Goal: Communication & Community: Answer question/provide support

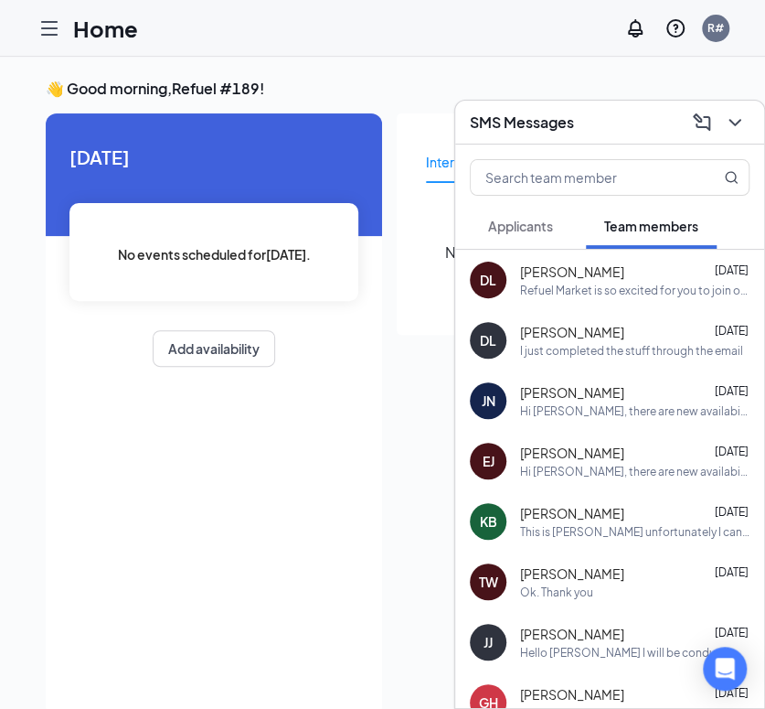
click at [51, 27] on icon "Hamburger" at bounding box center [49, 28] width 15 height 13
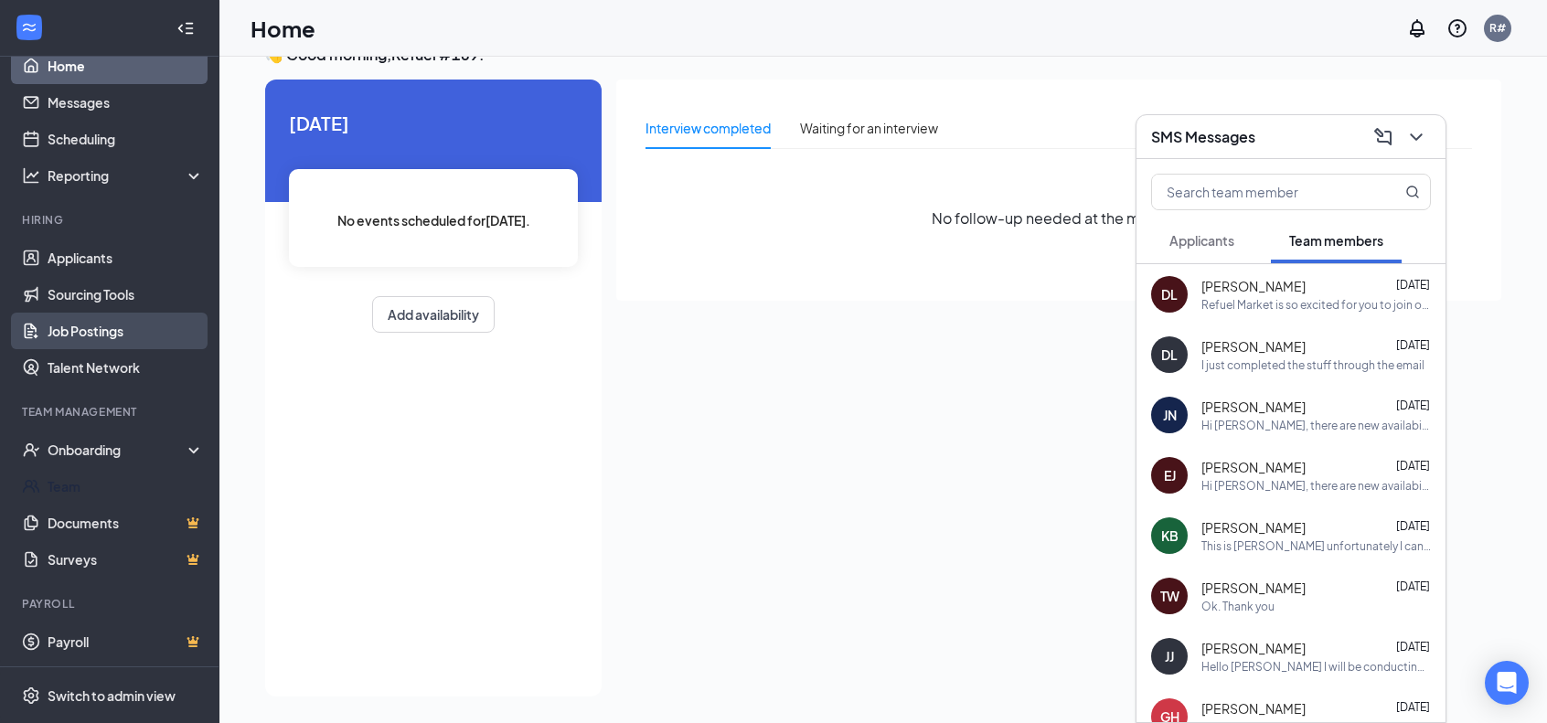
scroll to position [38, 0]
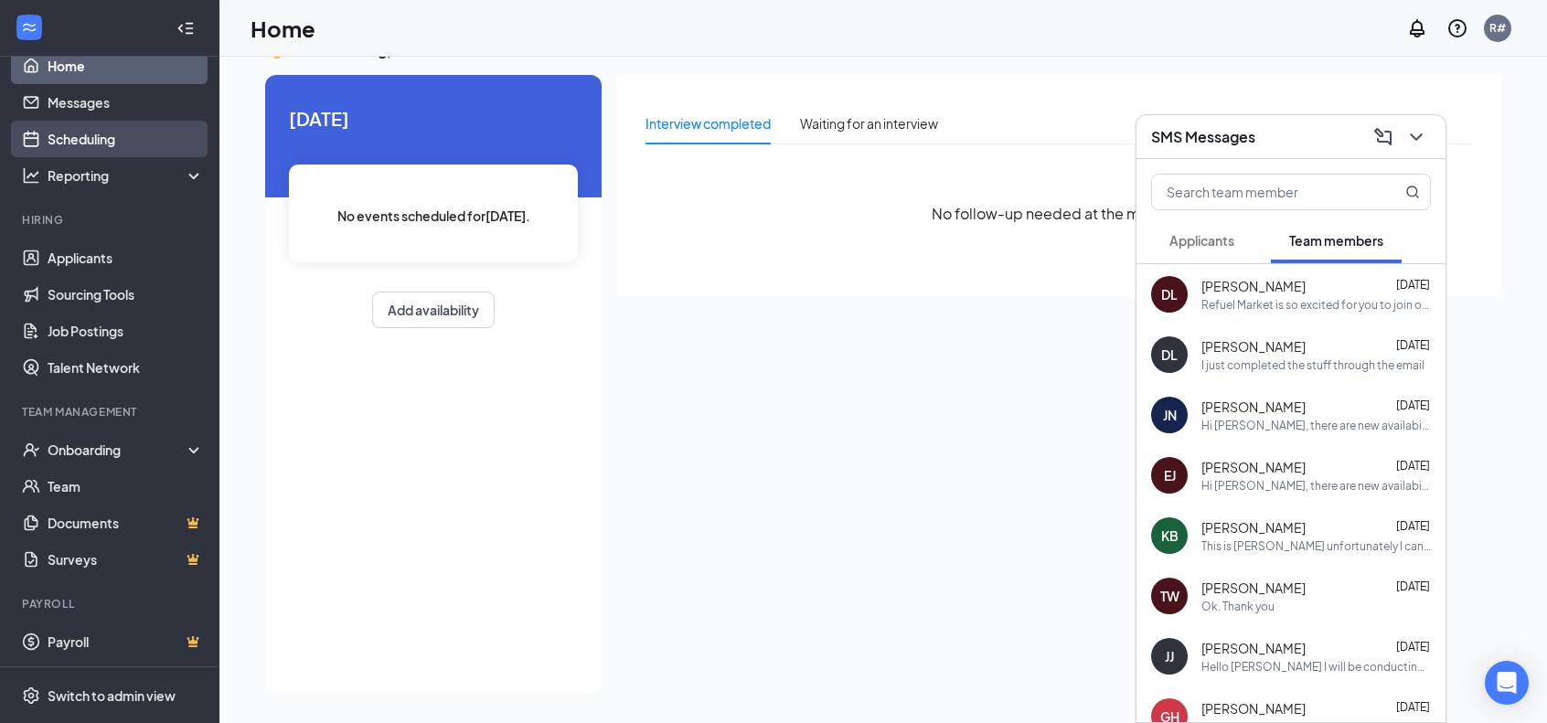
click at [82, 137] on link "Scheduling" at bounding box center [126, 139] width 156 height 37
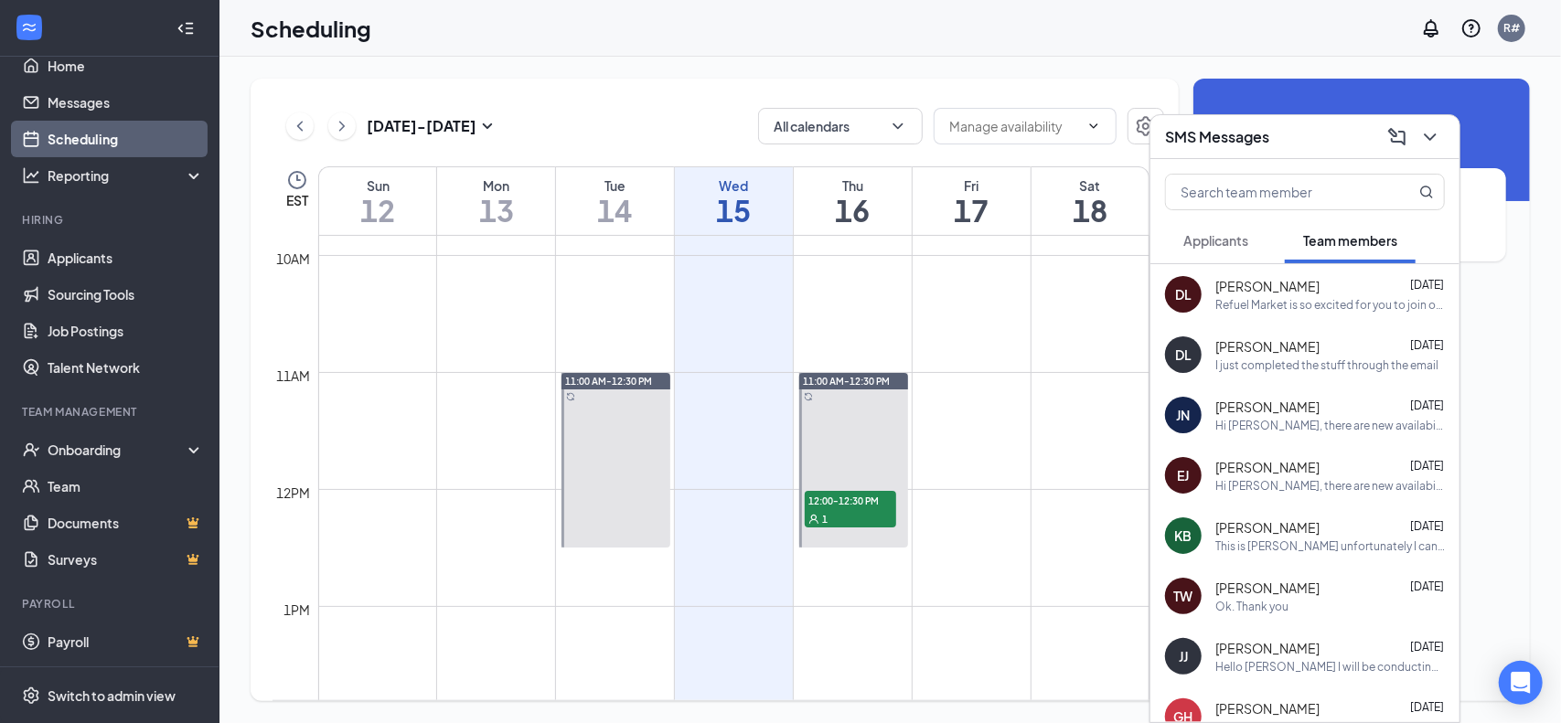
scroll to position [1173, 0]
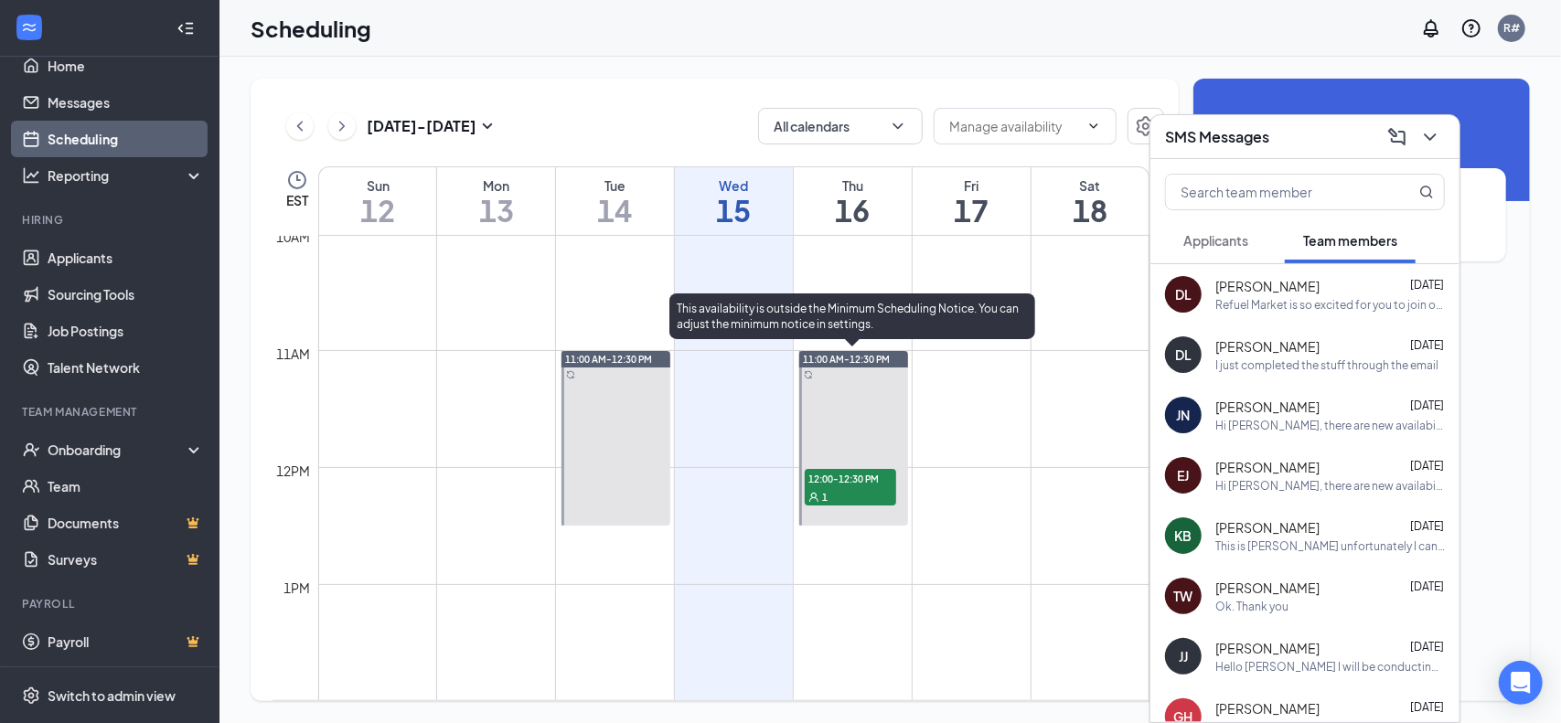
click at [778, 496] on div "1" at bounding box center [850, 496] width 91 height 18
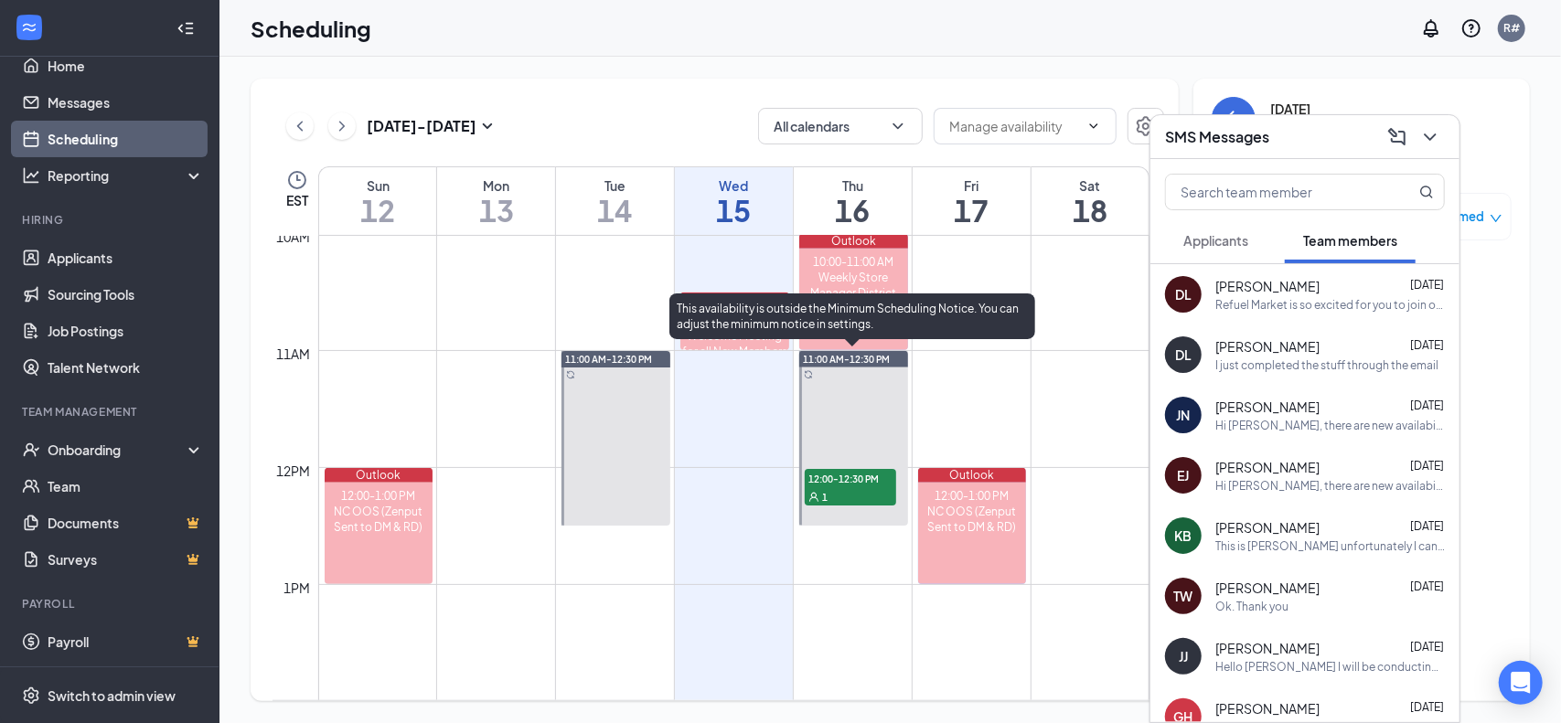
click at [778, 493] on div "1" at bounding box center [850, 496] width 91 height 18
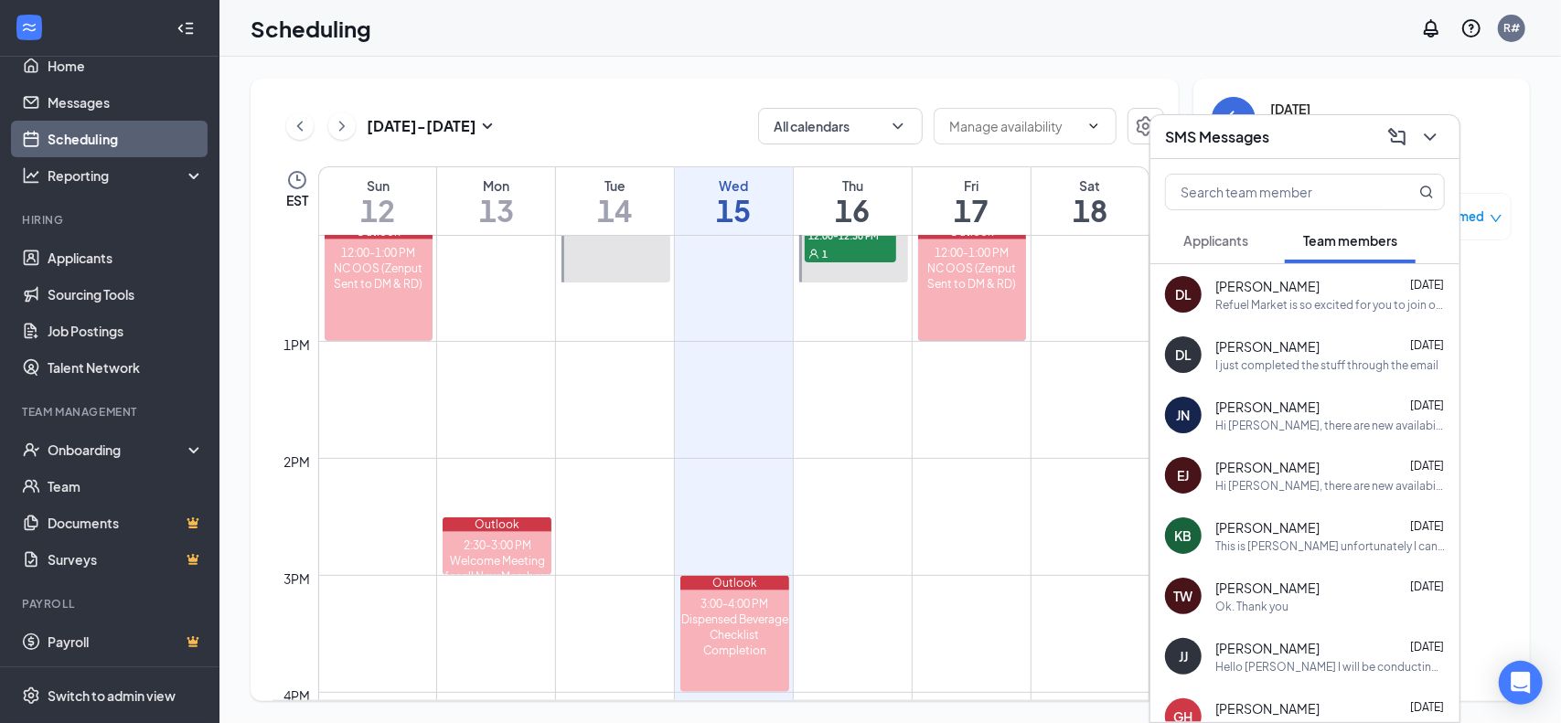
scroll to position [1264, 0]
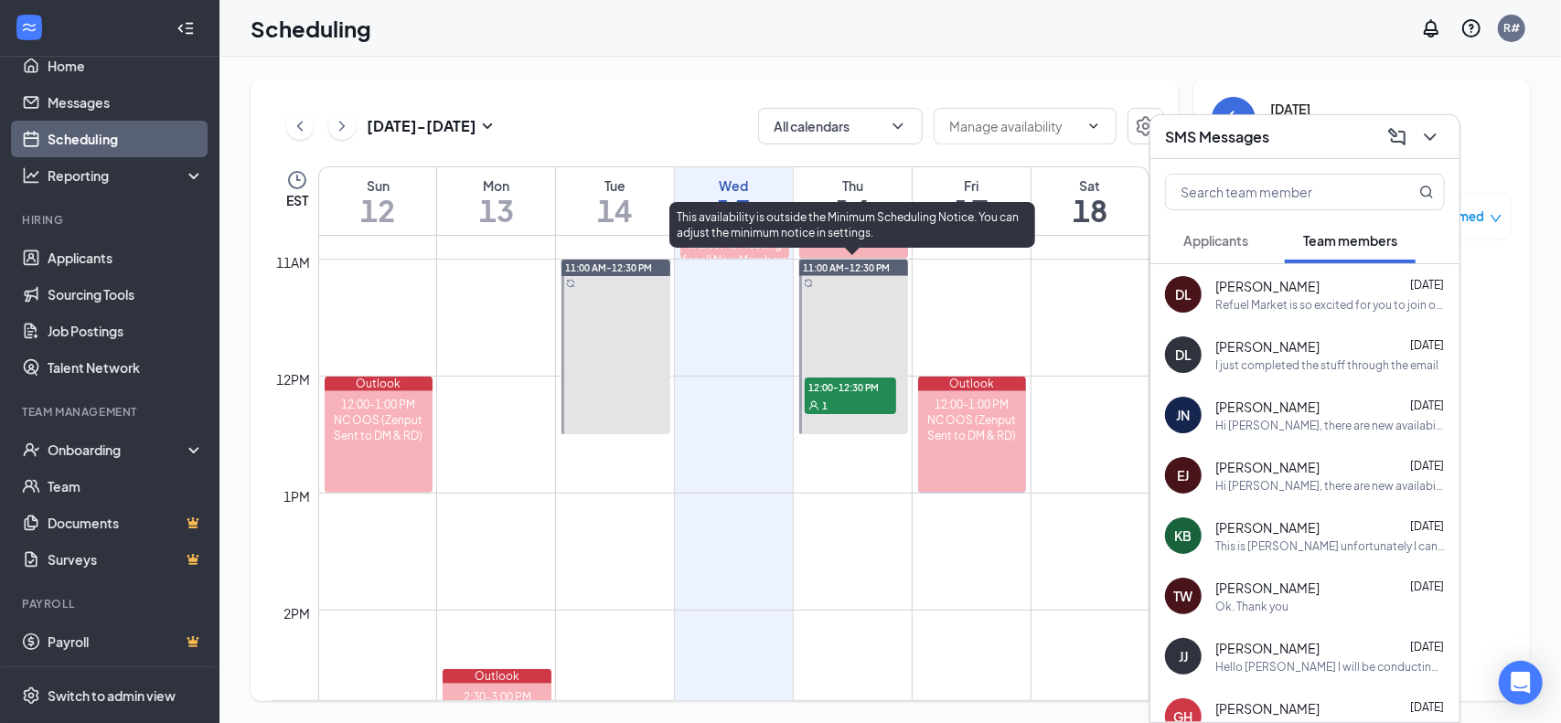
click at [778, 398] on div "1" at bounding box center [850, 405] width 91 height 18
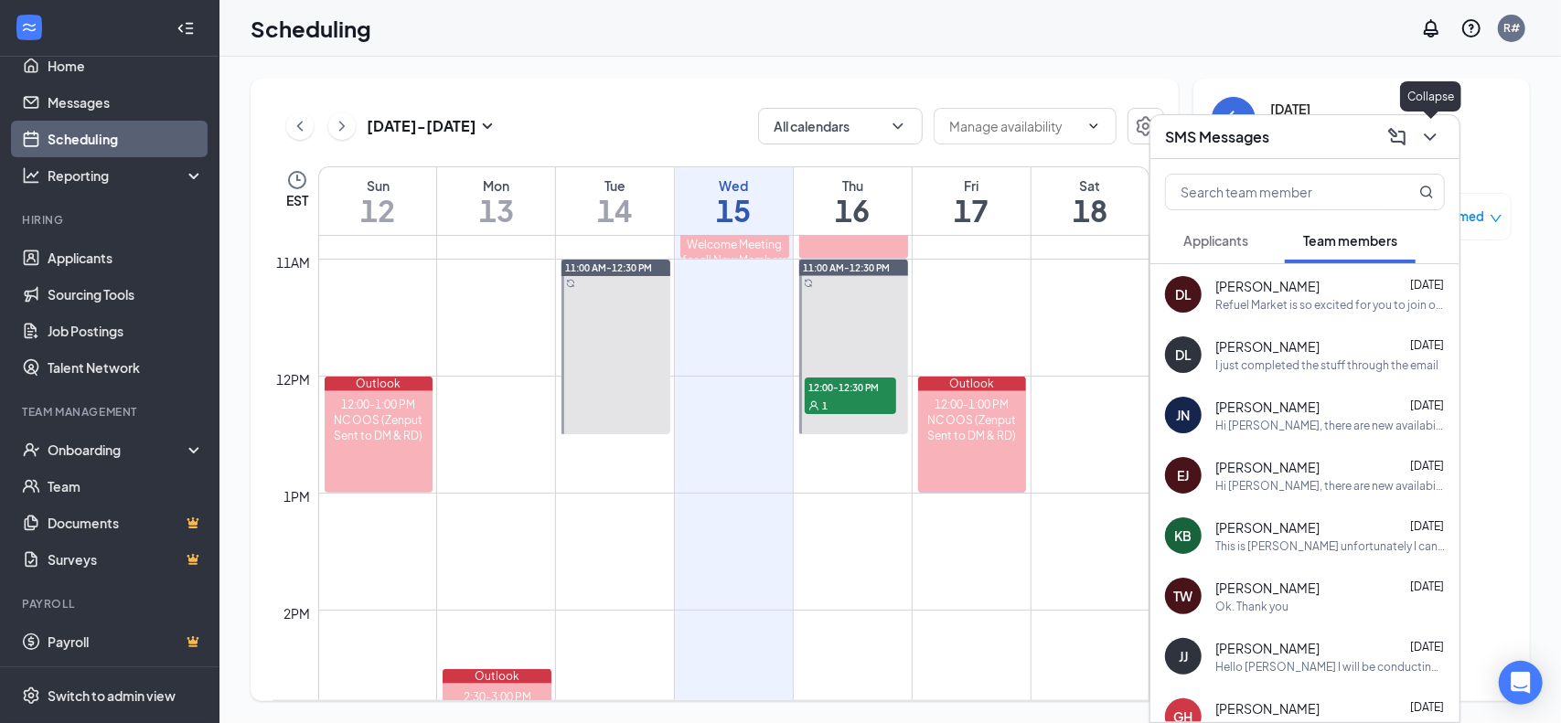
click at [778, 143] on icon "ChevronDown" at bounding box center [1430, 137] width 22 height 22
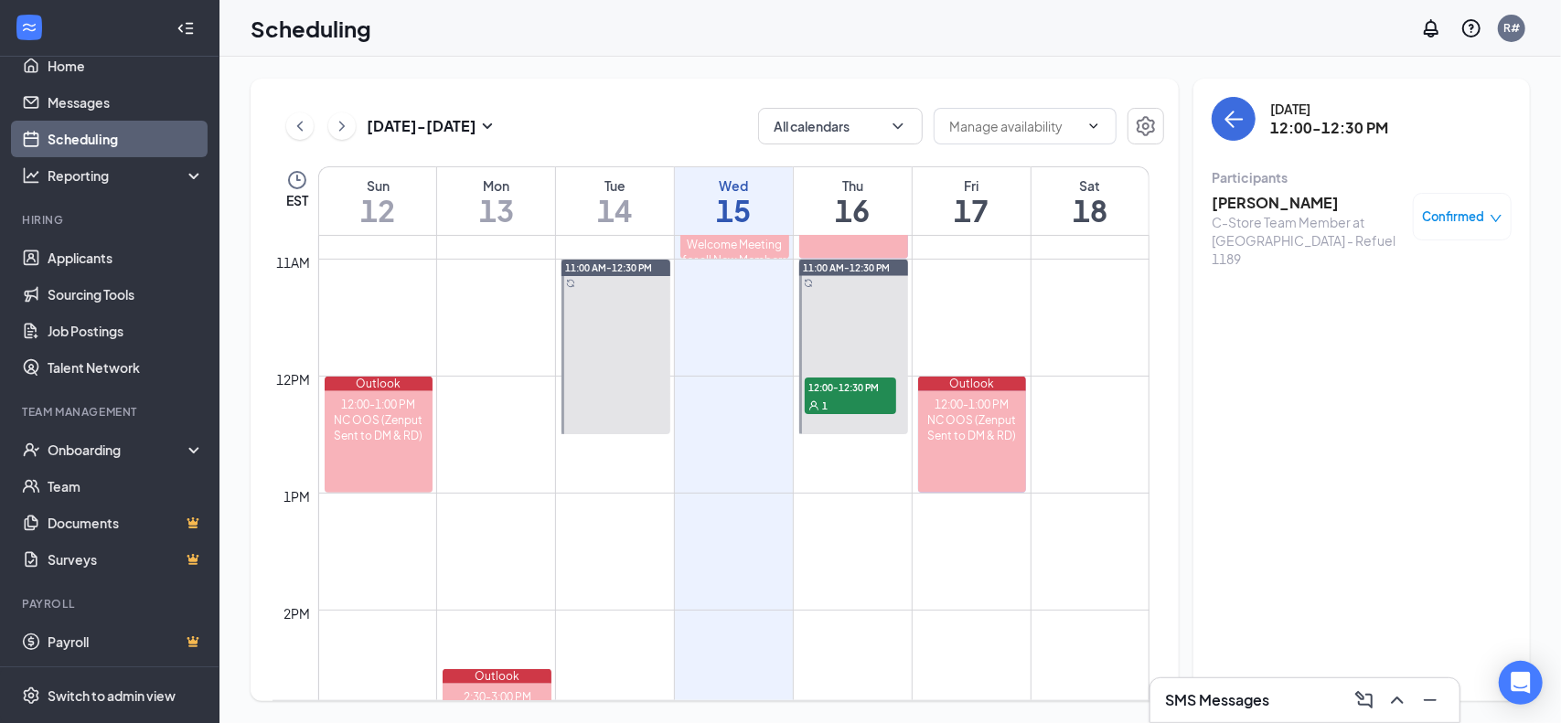
click at [778, 195] on h3 "[PERSON_NAME]" at bounding box center [1307, 203] width 192 height 20
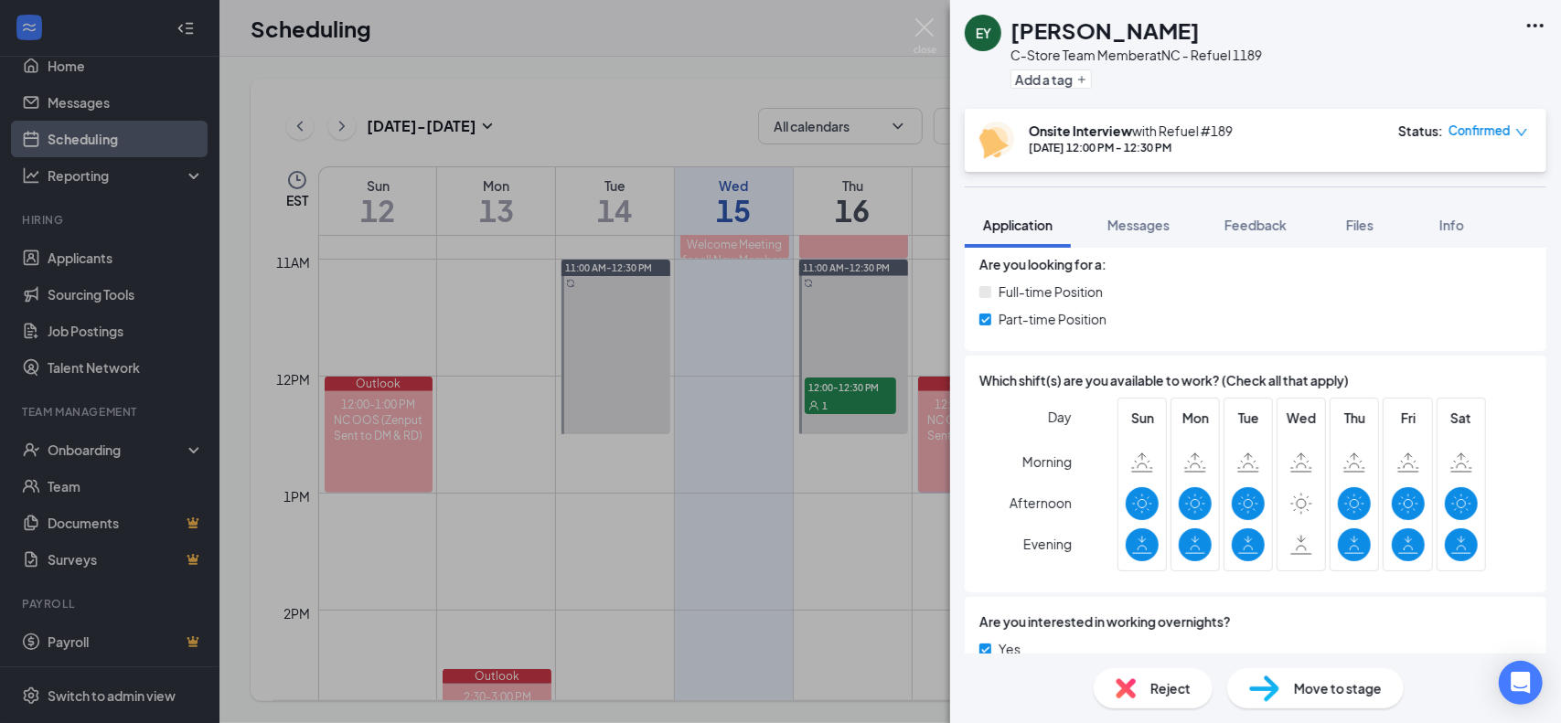
scroll to position [457, 0]
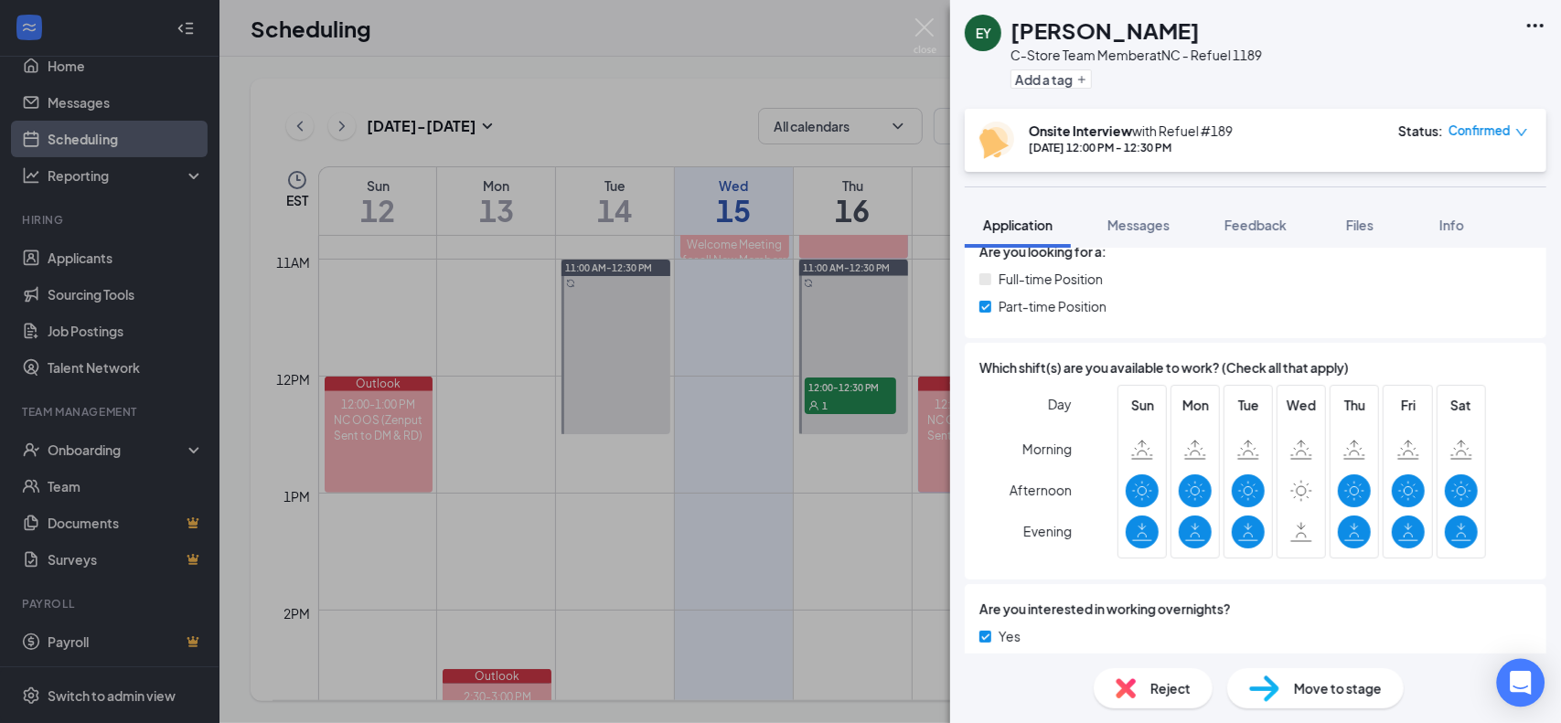
click at [778, 687] on icon "Open Intercom Messenger" at bounding box center [1521, 683] width 24 height 24
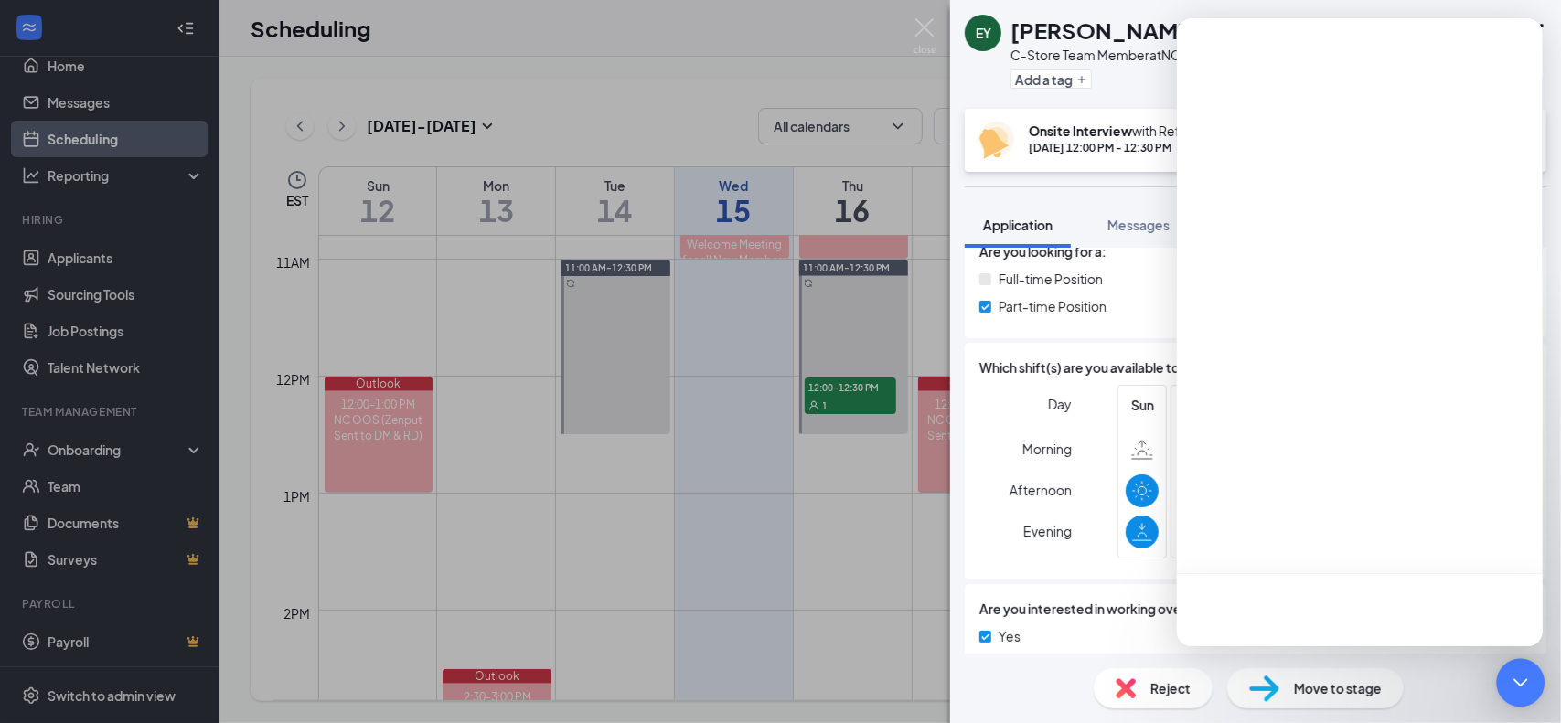
scroll to position [0, 0]
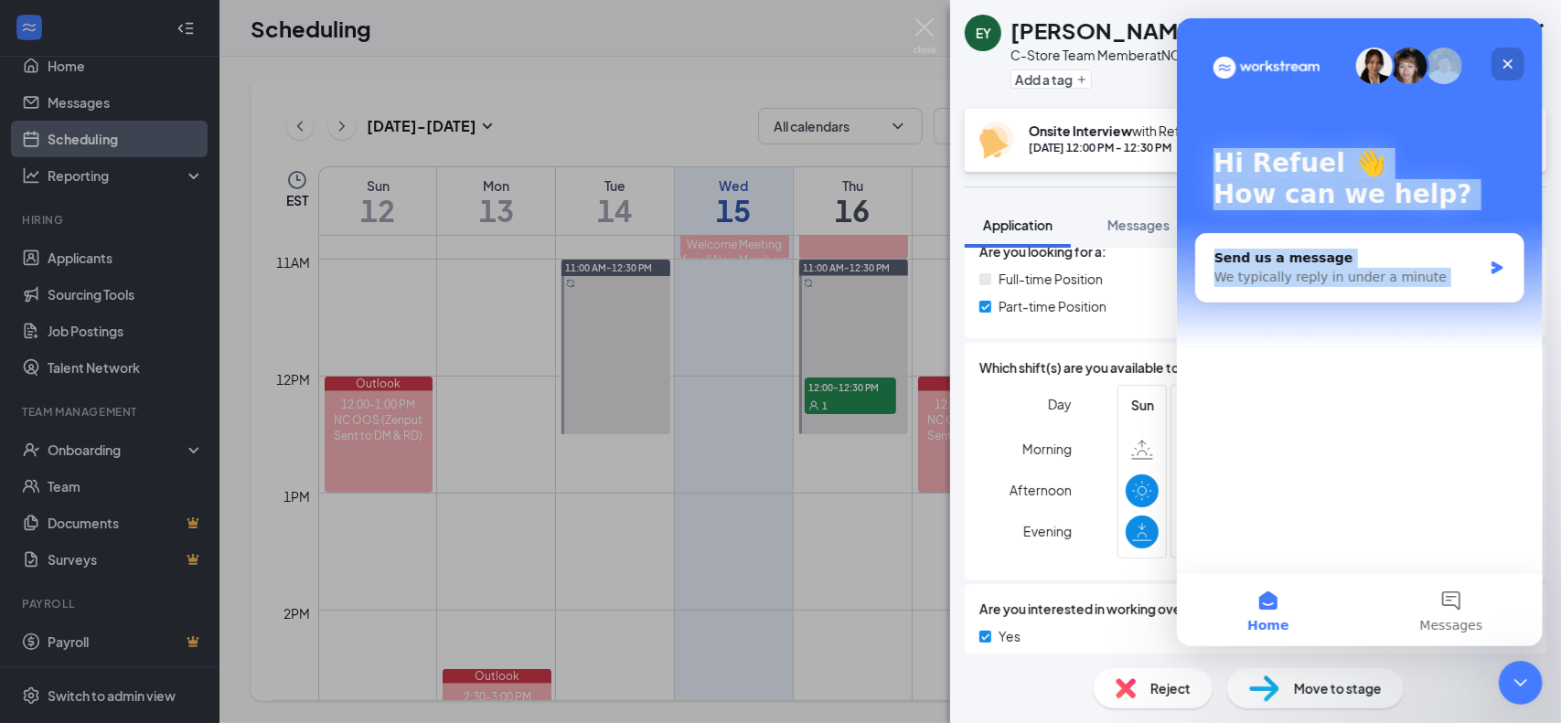
drag, startPoint x: 1488, startPoint y: 69, endPoint x: 1498, endPoint y: 66, distance: 9.8
click at [778, 66] on div "Hi Refuel 👋 How can we help? Send us a message We typically reply in under a mi…" at bounding box center [1359, 295] width 366 height 554
click at [778, 66] on div "Close" at bounding box center [1506, 64] width 33 height 33
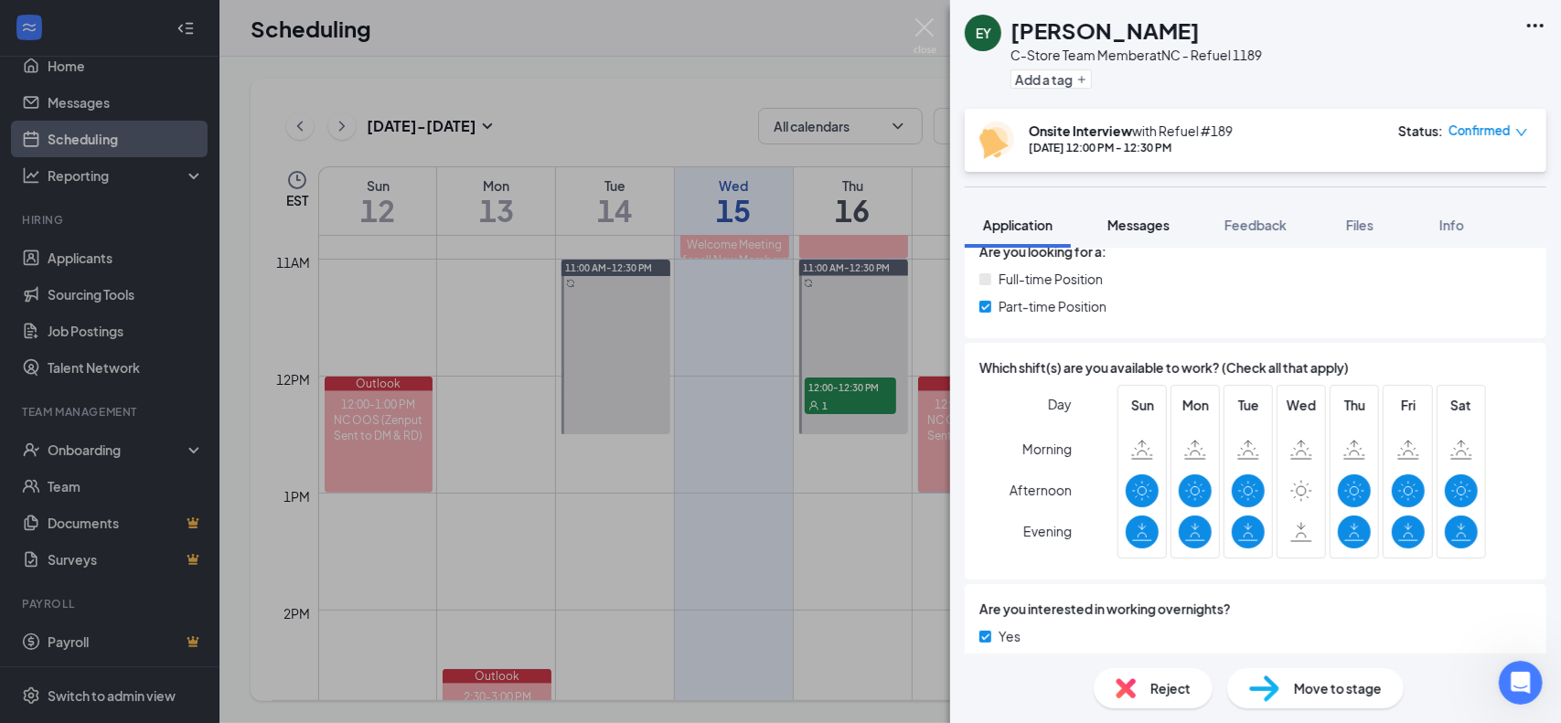
click at [778, 231] on span "Messages" at bounding box center [1138, 225] width 62 height 16
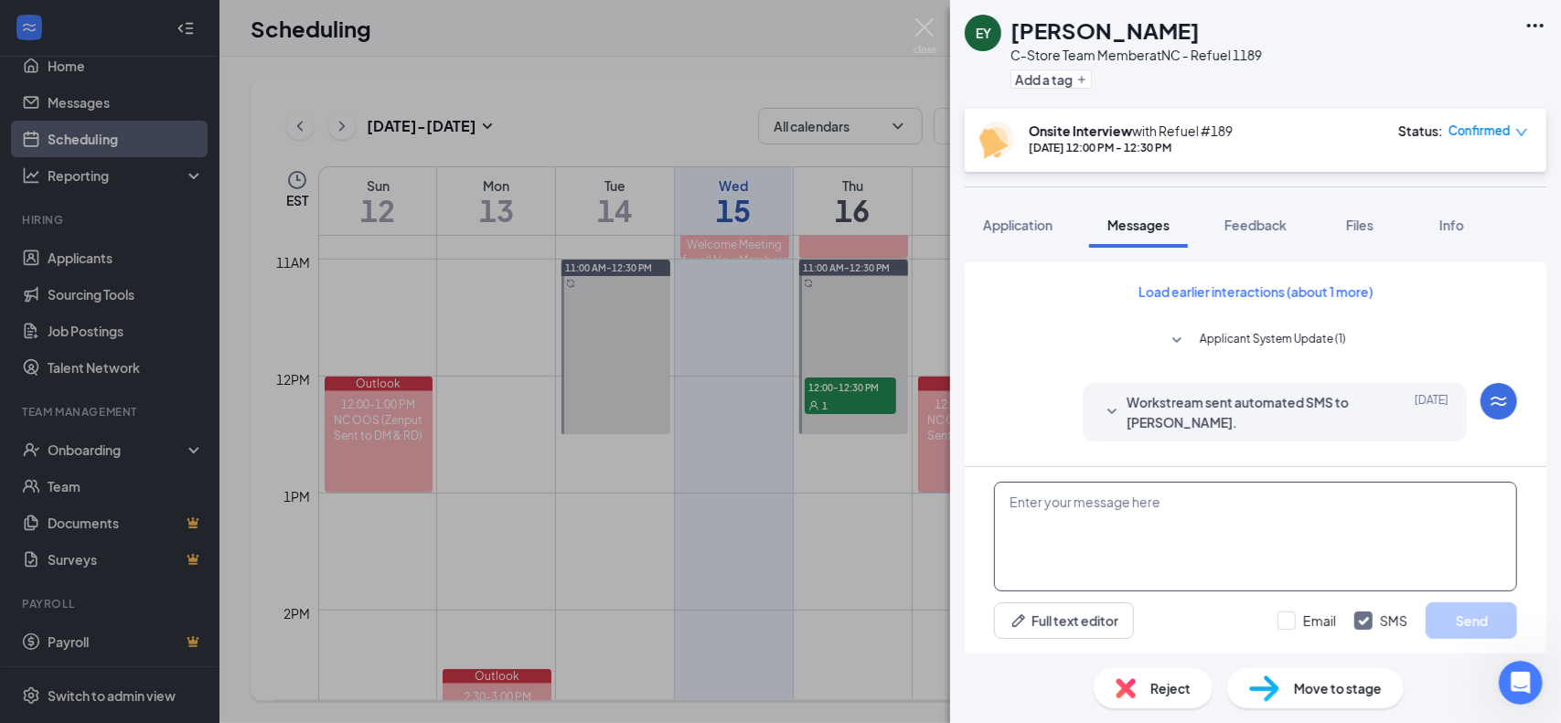
click at [778, 508] on textarea at bounding box center [1255, 537] width 523 height 110
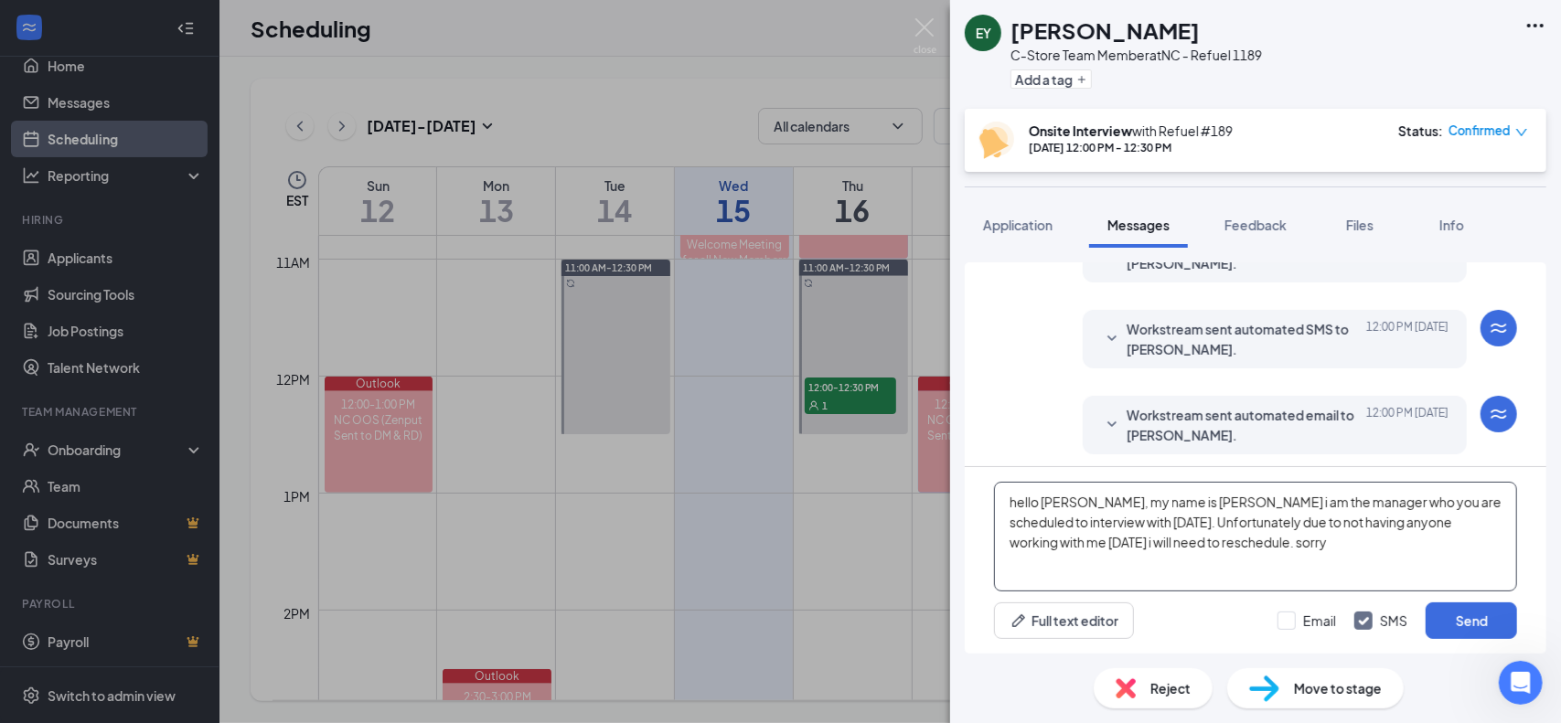
scroll to position [647, 0]
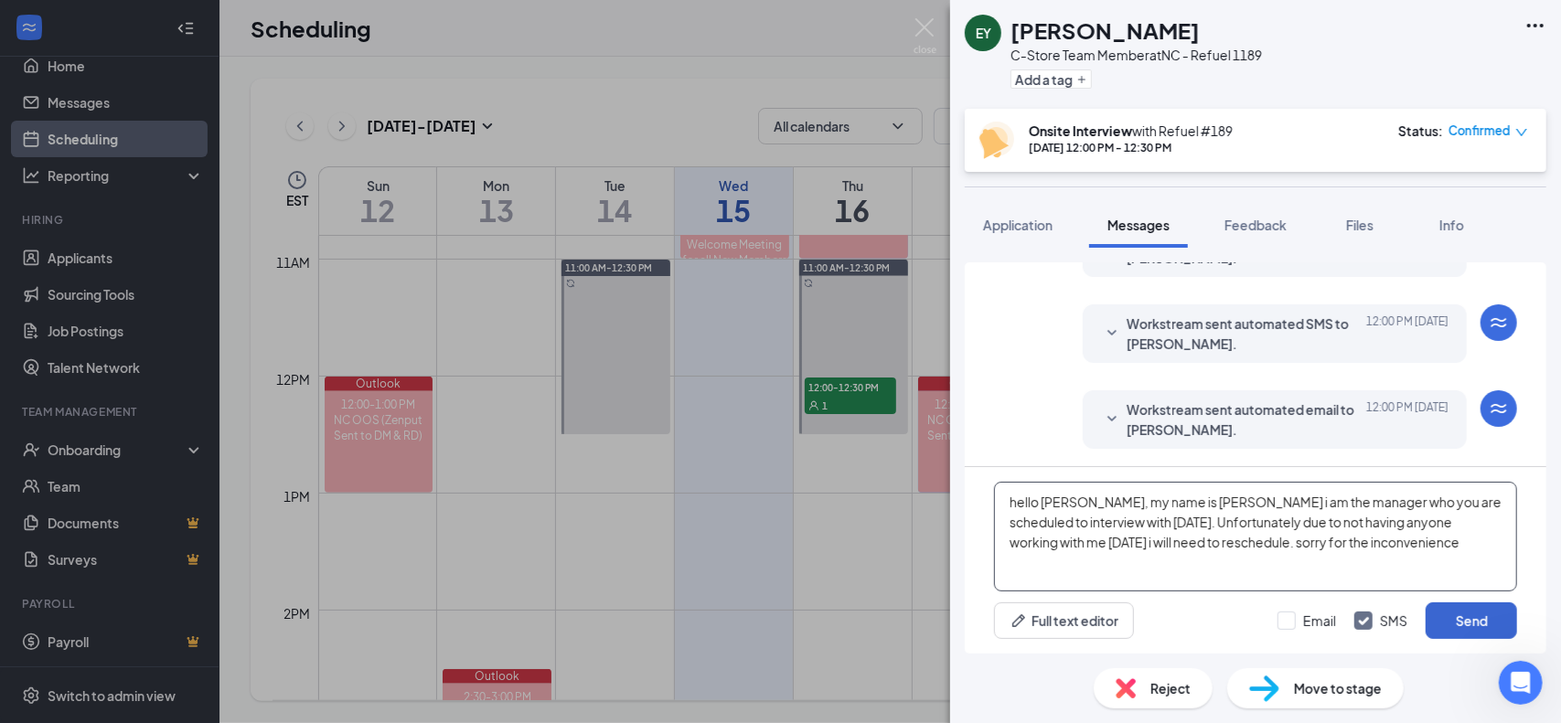
type textarea "hello [PERSON_NAME], my name is [PERSON_NAME] i am the manager who you are sche…"
click at [778, 626] on button "Send" at bounding box center [1470, 620] width 91 height 37
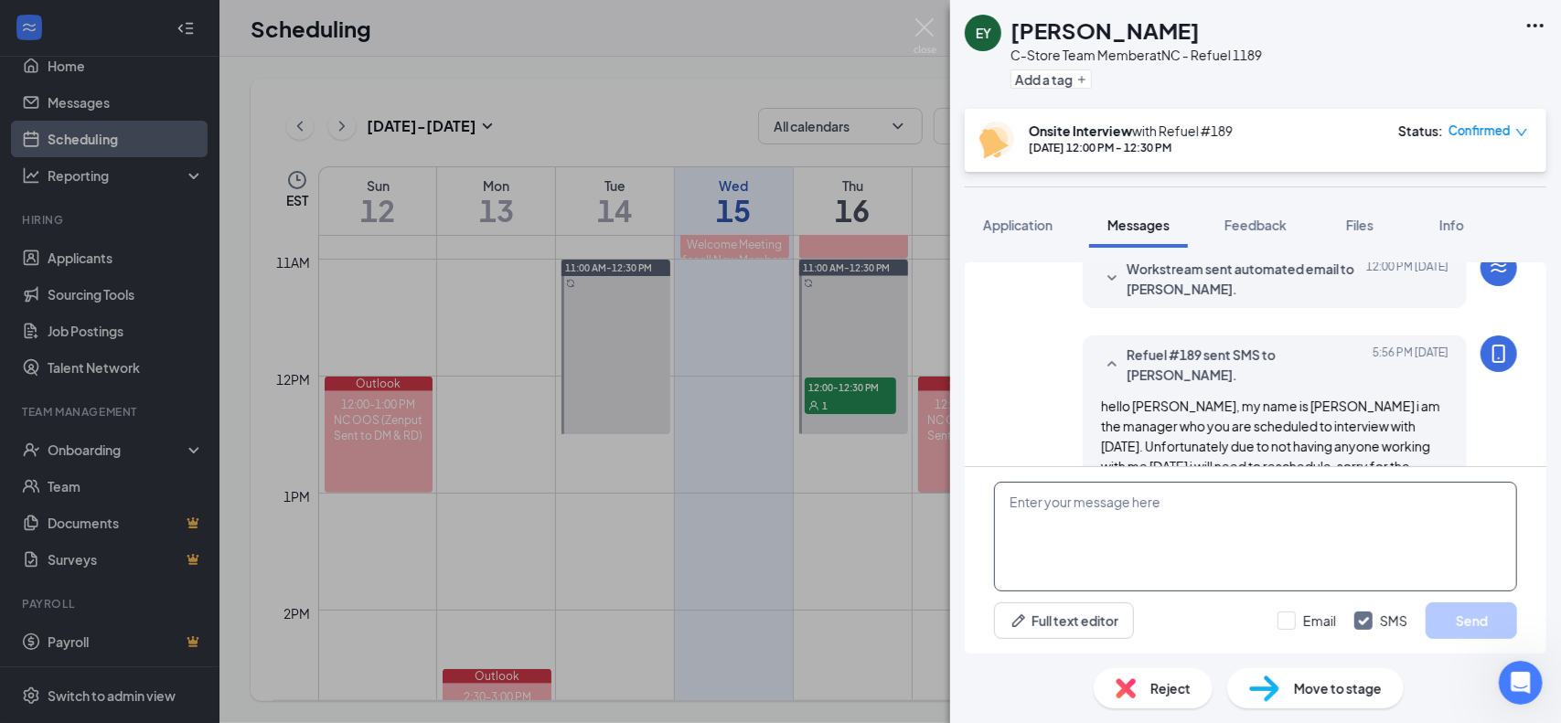
scroll to position [806, 0]
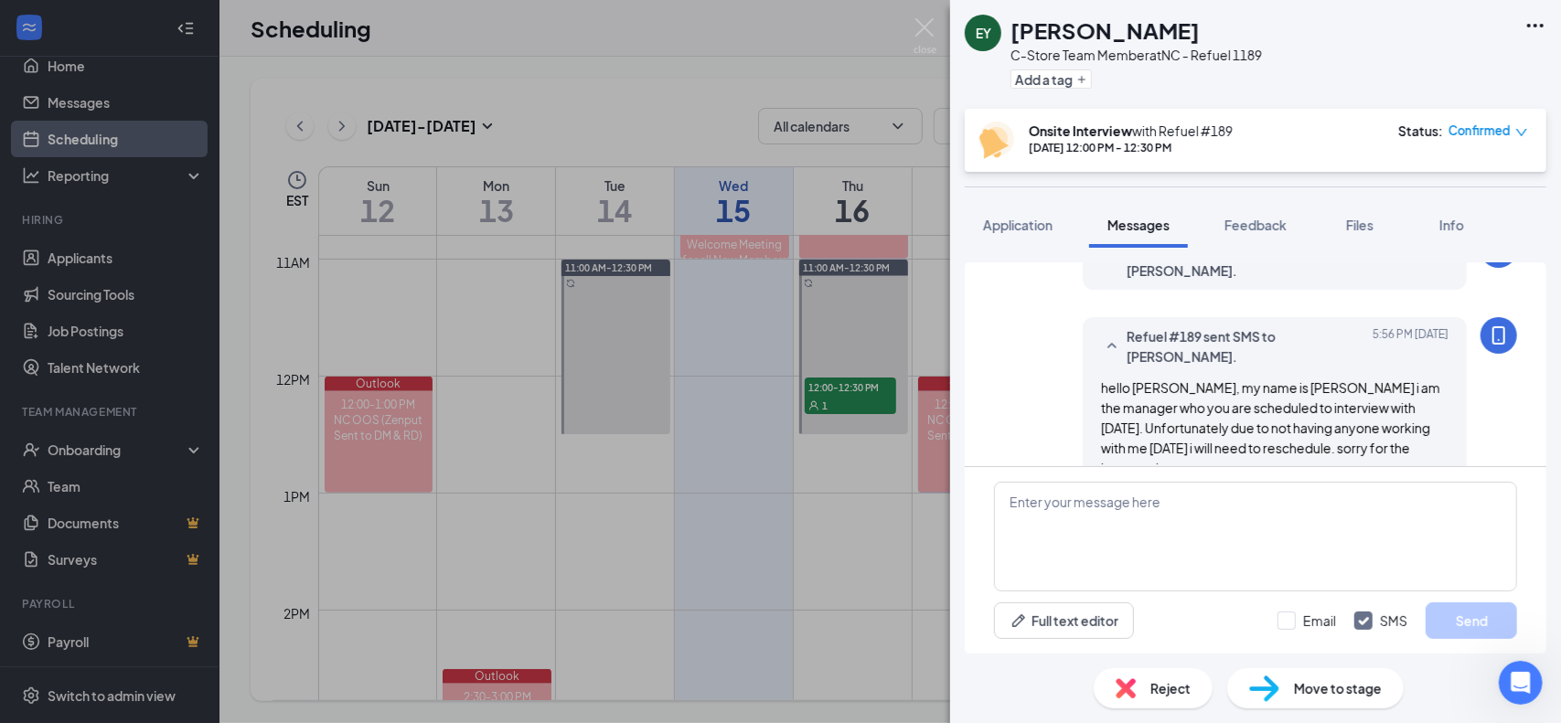
click at [778, 401] on div "EY [PERSON_NAME] C-Store Team Member at NC - Refuel 1189 Add a tag Onsite Inter…" at bounding box center [780, 361] width 1561 height 723
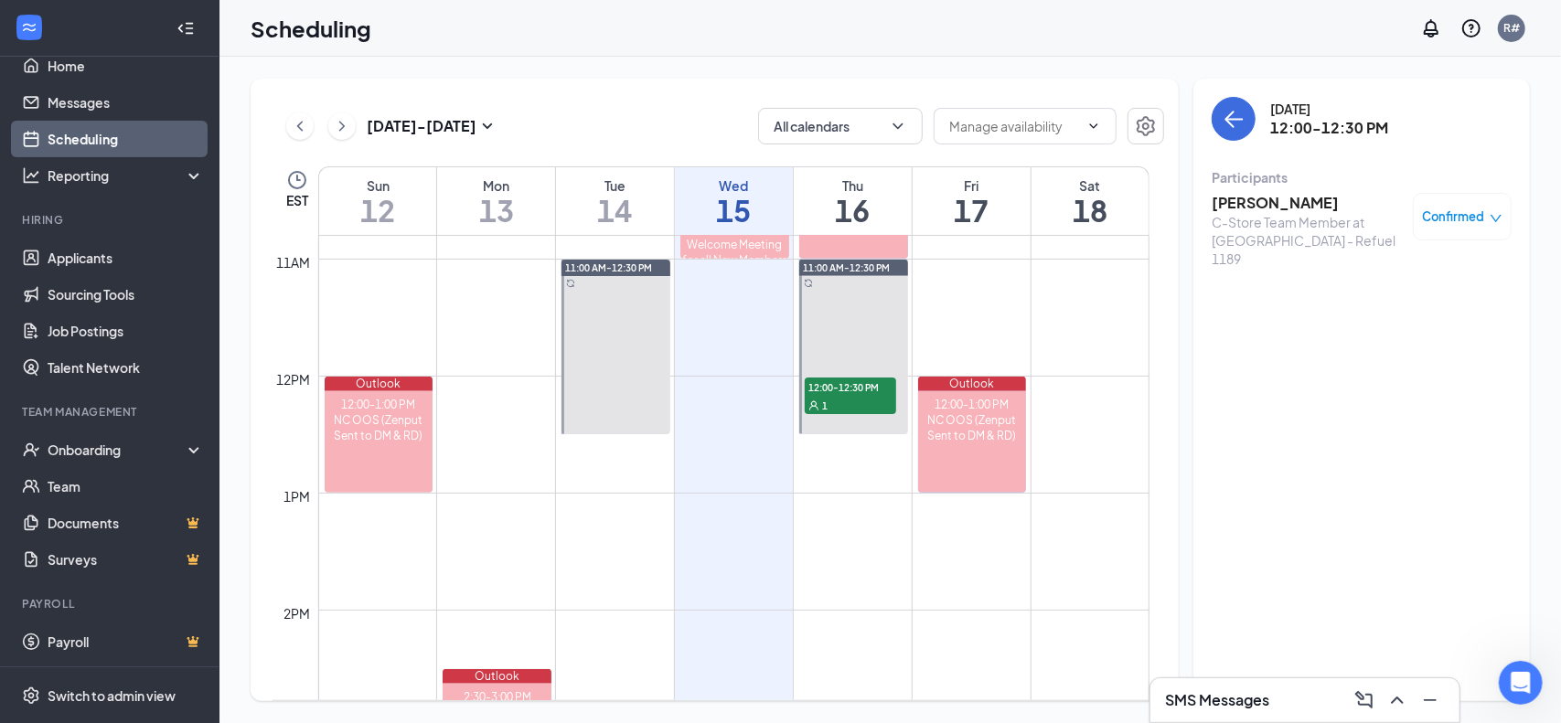
click at [778, 209] on span "Confirmed" at bounding box center [1454, 217] width 62 height 18
click at [778, 273] on span "Request Reschedule" at bounding box center [1421, 276] width 125 height 20
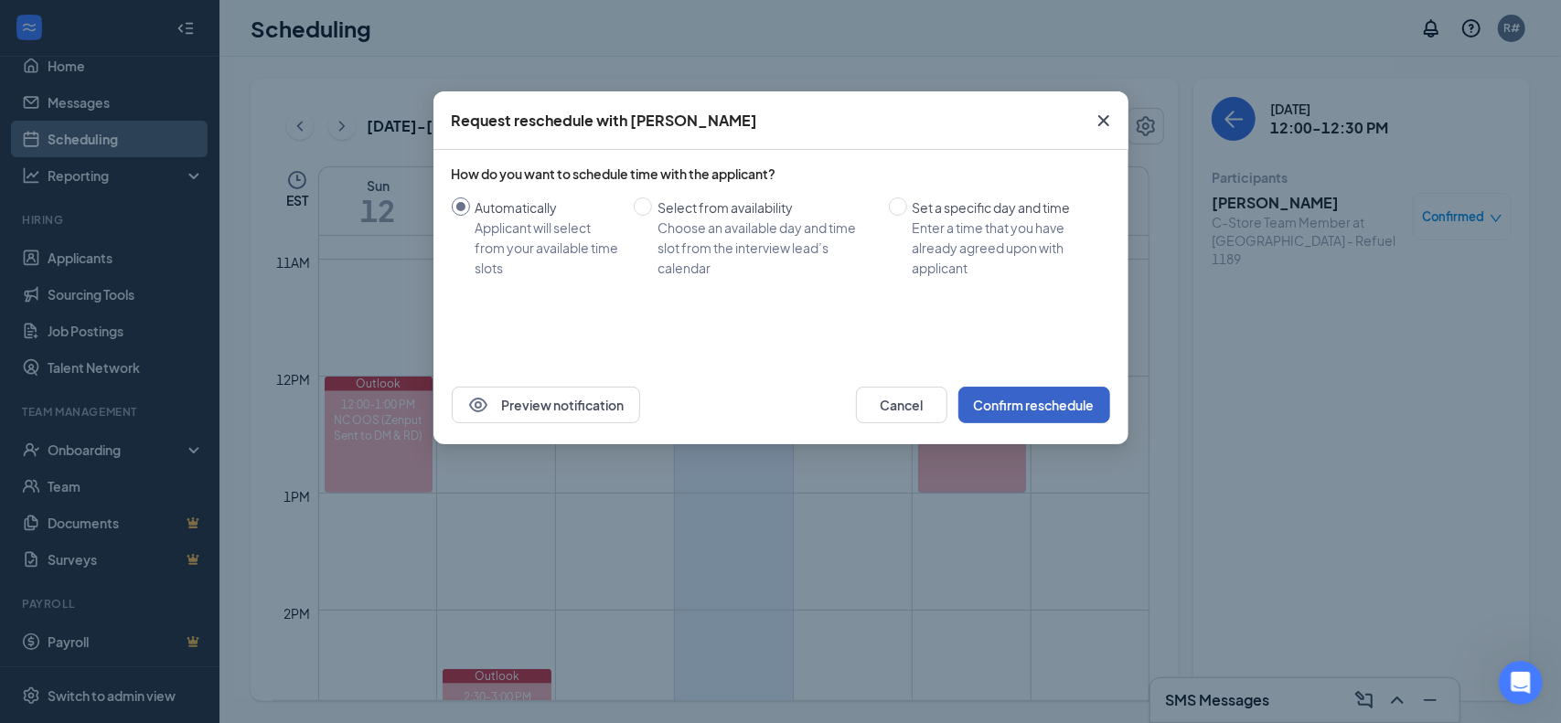
click at [778, 420] on button "Confirm reschedule" at bounding box center [1034, 405] width 152 height 37
